Goal: Information Seeking & Learning: Find contact information

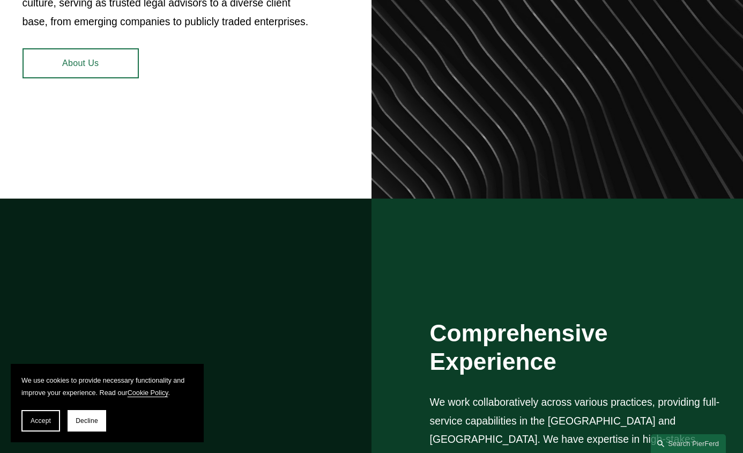
scroll to position [755, 0]
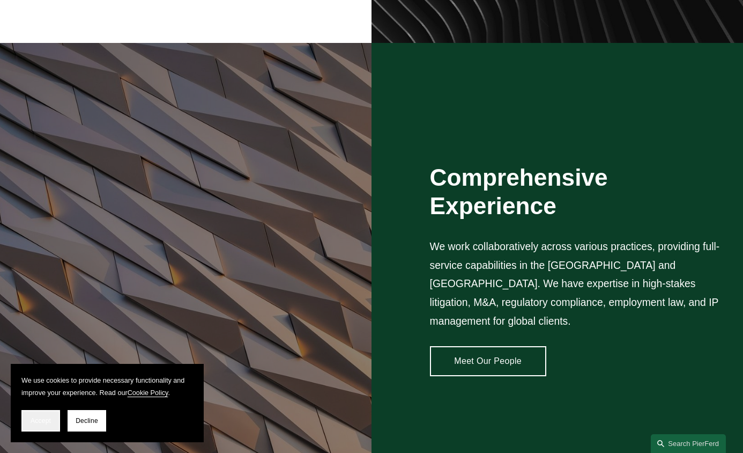
click at [39, 426] on button "Accept" at bounding box center [40, 420] width 39 height 21
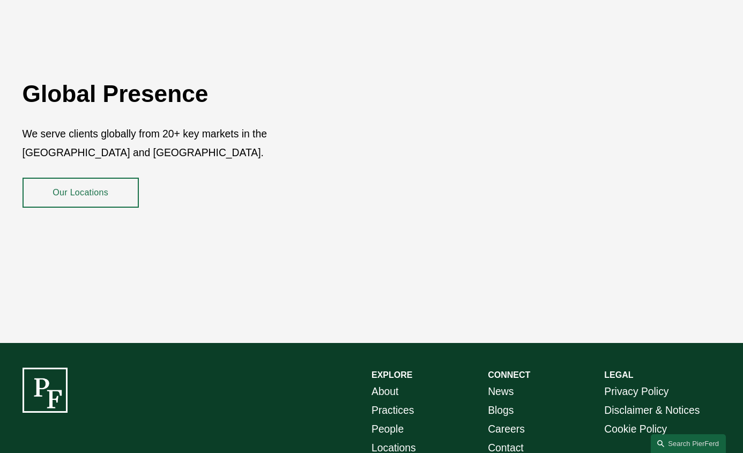
scroll to position [1760, 0]
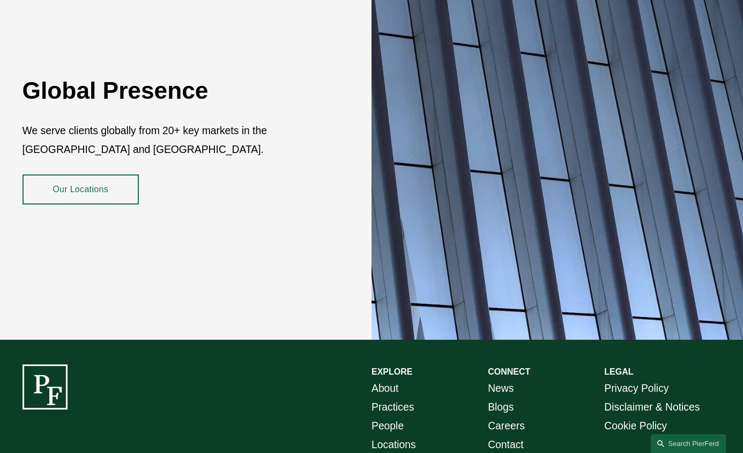
click at [107, 174] on link "Our Locations" at bounding box center [81, 189] width 116 height 30
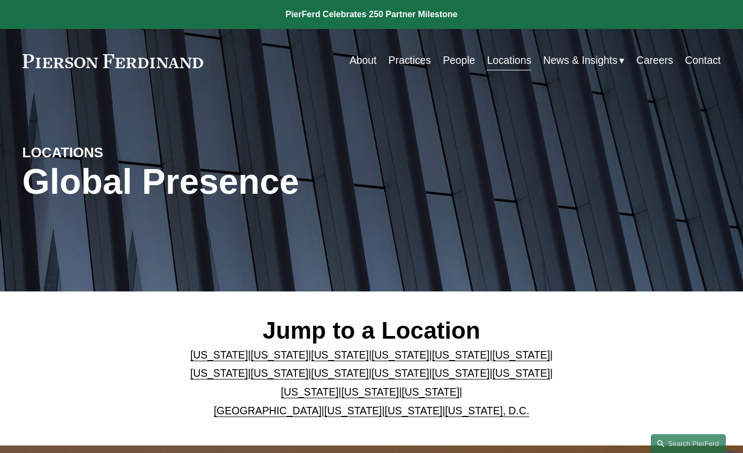
click at [452, 58] on link "People" at bounding box center [459, 60] width 32 height 21
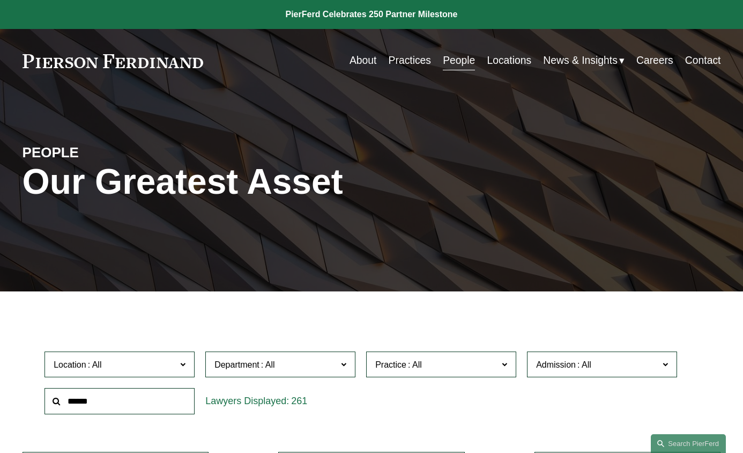
click at [299, 366] on span "Department" at bounding box center [276, 364] width 123 height 14
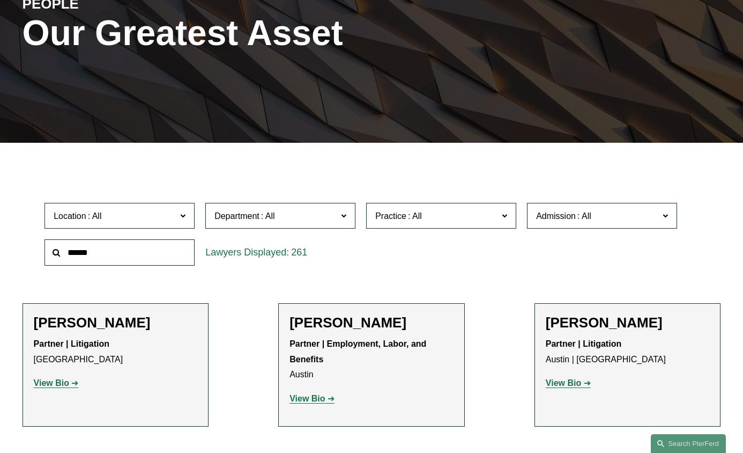
scroll to position [148, 0]
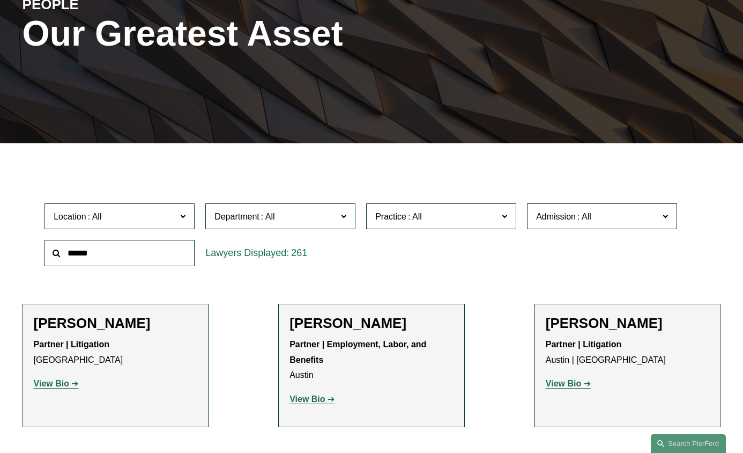
click at [437, 269] on div "Location All Atlanta Austin Boston Charlotte Chicago Cincinnati Cleveland Colum…" at bounding box center [371, 234] width 665 height 73
click at [444, 216] on span "Practice" at bounding box center [436, 216] width 123 height 14
click at [0, 0] on link "Tax/ERISA" at bounding box center [0, 0] width 0 height 0
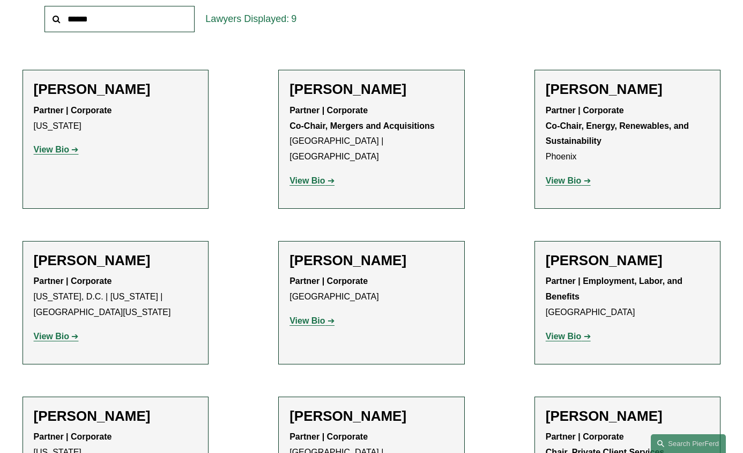
scroll to position [381, 0]
click at [95, 89] on h2 "Lincoln W. Briggs" at bounding box center [116, 90] width 164 height 17
click at [40, 150] on strong "View Bio" at bounding box center [51, 149] width 35 height 9
